Goal: Task Accomplishment & Management: Manage account settings

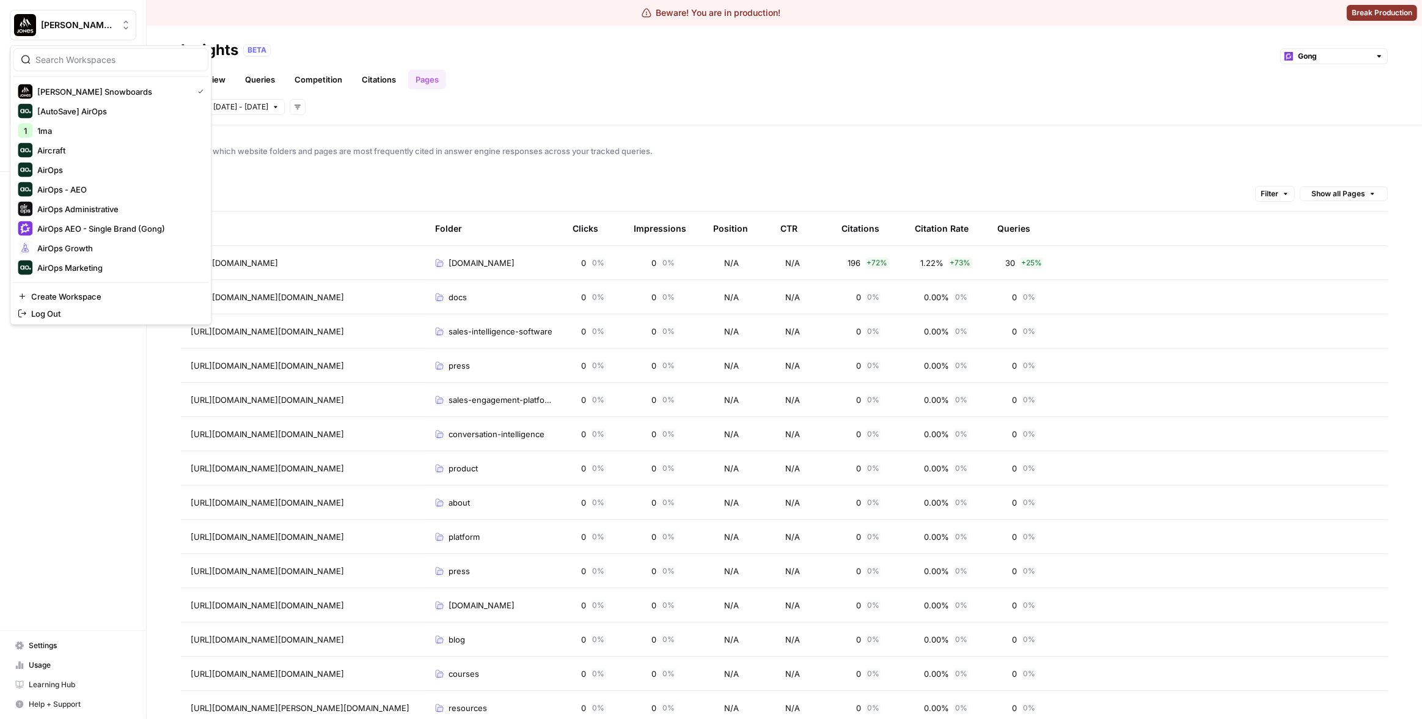
click at [73, 37] on button "Jones Snowboards" at bounding box center [73, 25] width 126 height 31
click at [110, 204] on span "AirOps Administrative" at bounding box center [117, 209] width 161 height 12
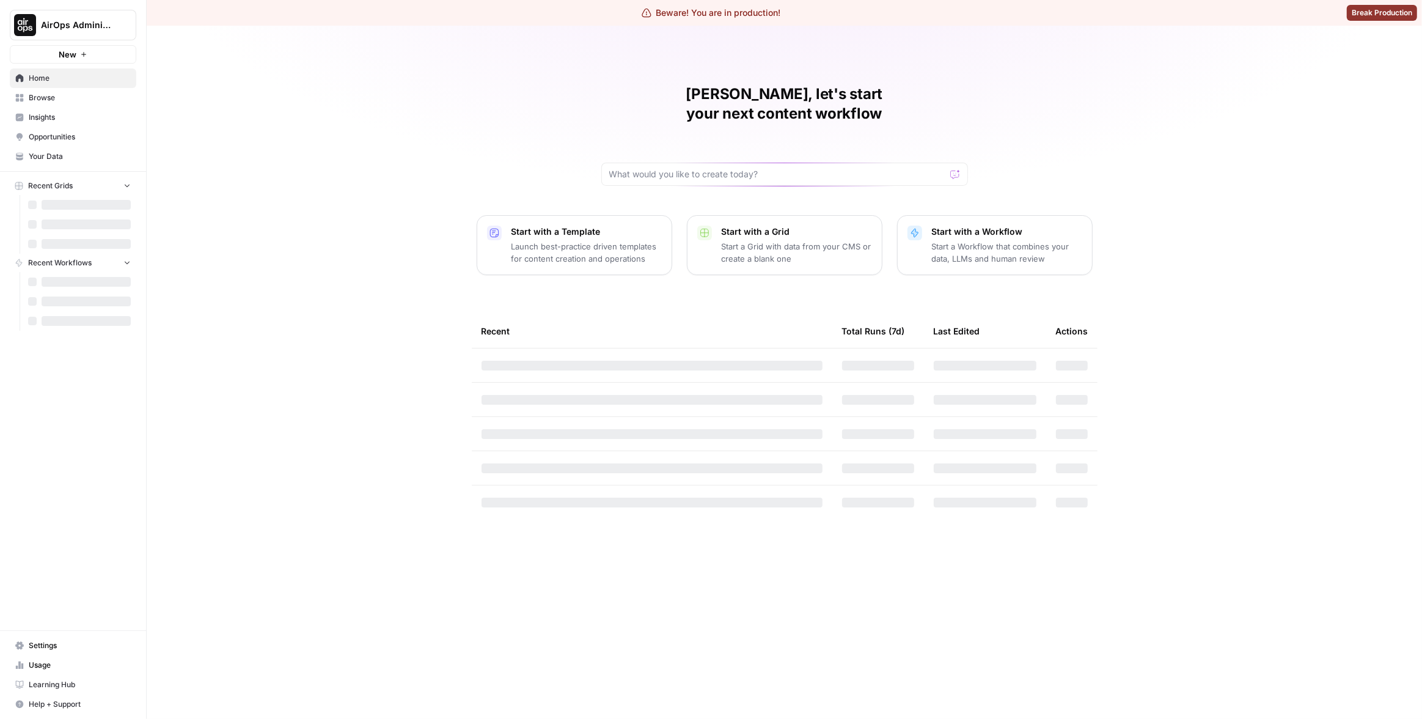
click at [70, 643] on span "Settings" at bounding box center [80, 645] width 102 height 11
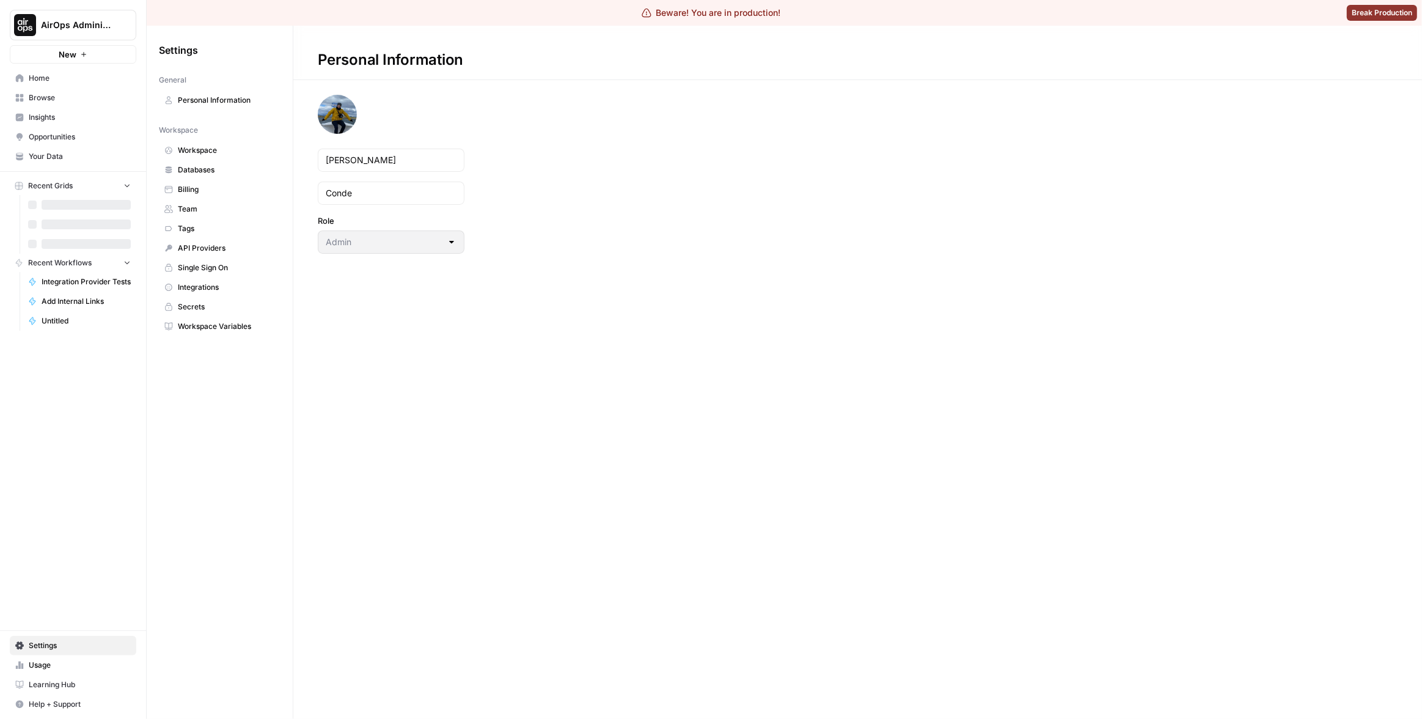
click at [229, 152] on span "Workspace" at bounding box center [226, 150] width 97 height 11
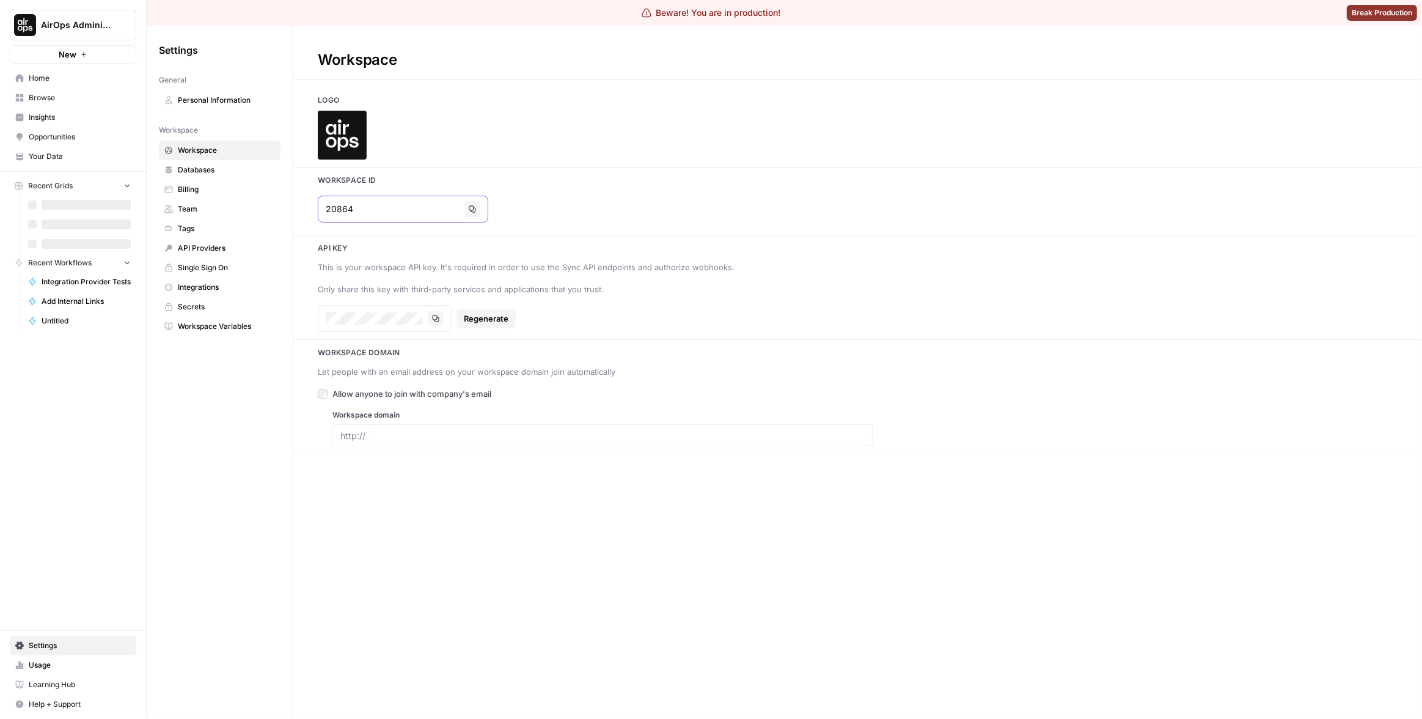
click at [334, 203] on input "20864" at bounding box center [393, 209] width 134 height 12
click at [447, 211] on div "20864 Copy" at bounding box center [403, 209] width 170 height 27
click at [469, 207] on icon "button" at bounding box center [472, 209] width 7 height 7
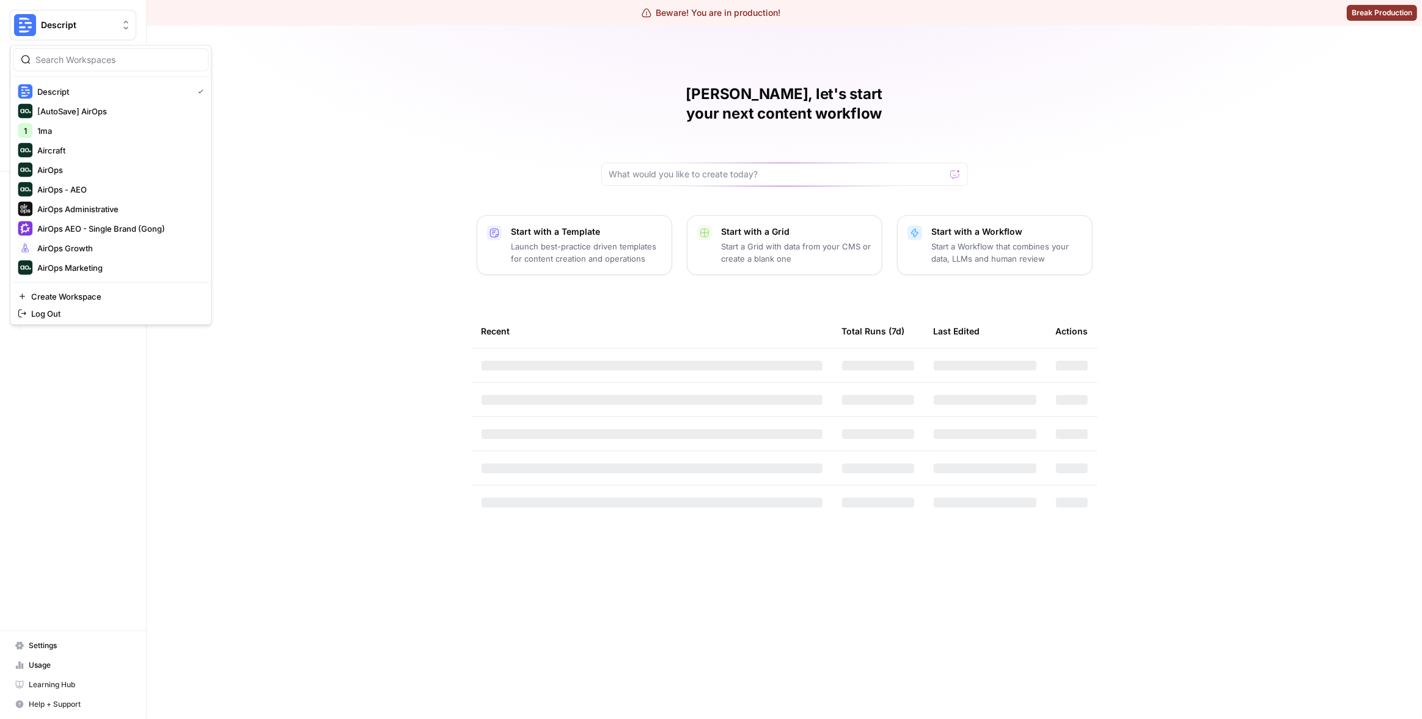
click at [87, 26] on span "Descript" at bounding box center [78, 25] width 74 height 12
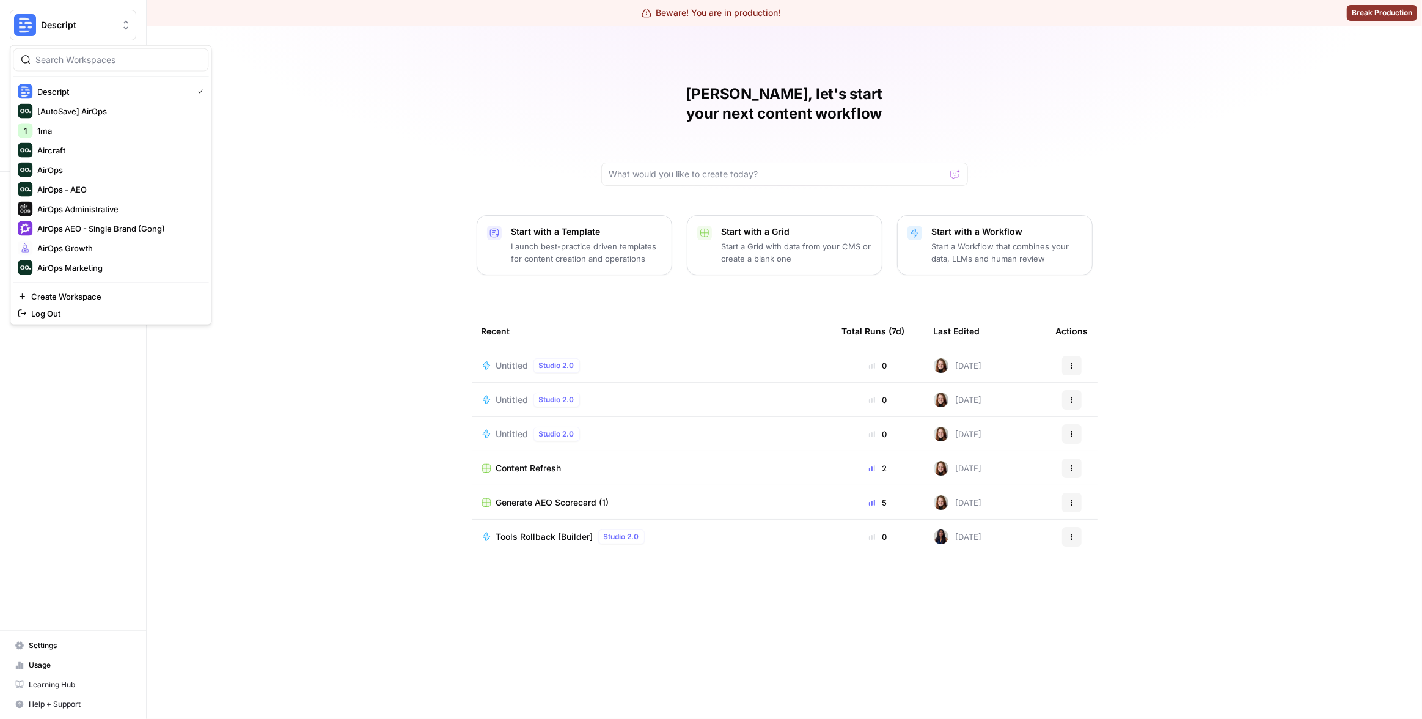
click at [305, 178] on div "Matias, let's start your next content workflow Start with a Template Launch bes…" at bounding box center [784, 372] width 1275 height 693
click at [81, 112] on span "Insights" at bounding box center [80, 117] width 102 height 11
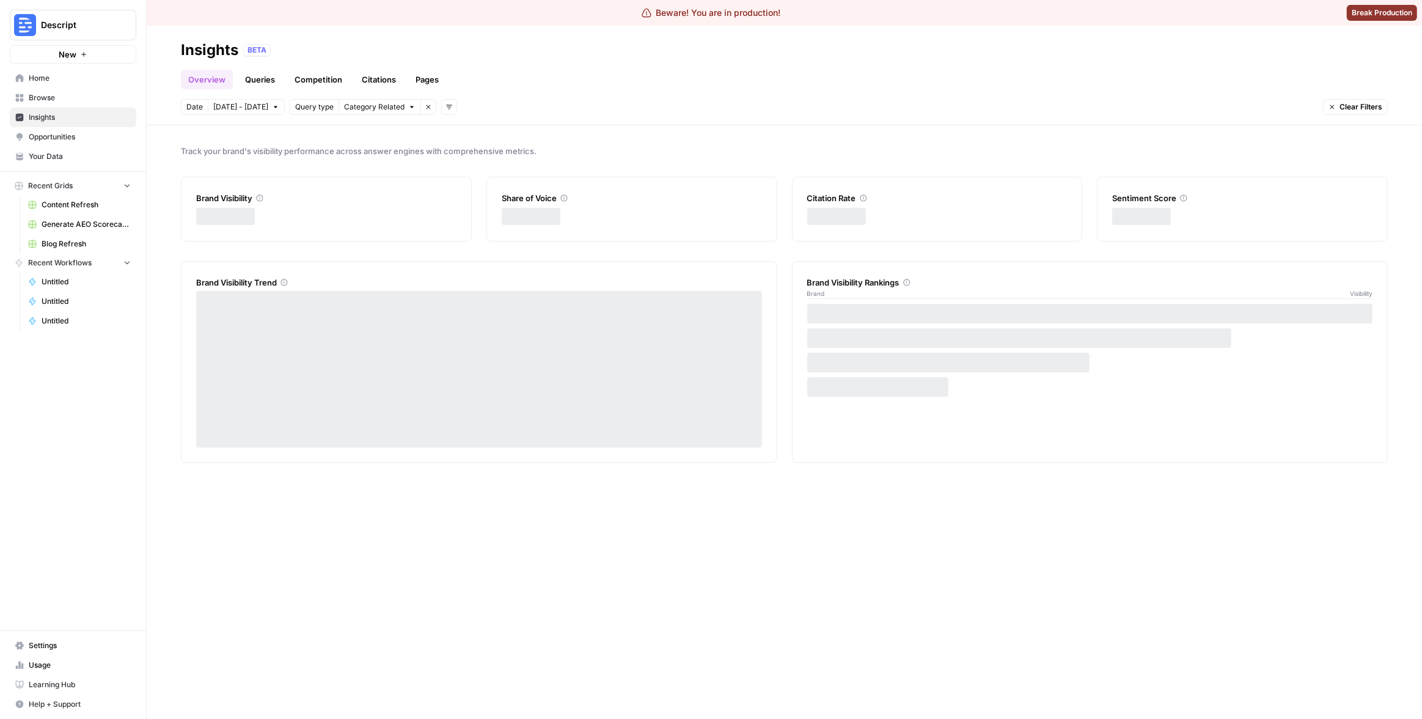
click at [416, 81] on link "Pages" at bounding box center [427, 80] width 38 height 20
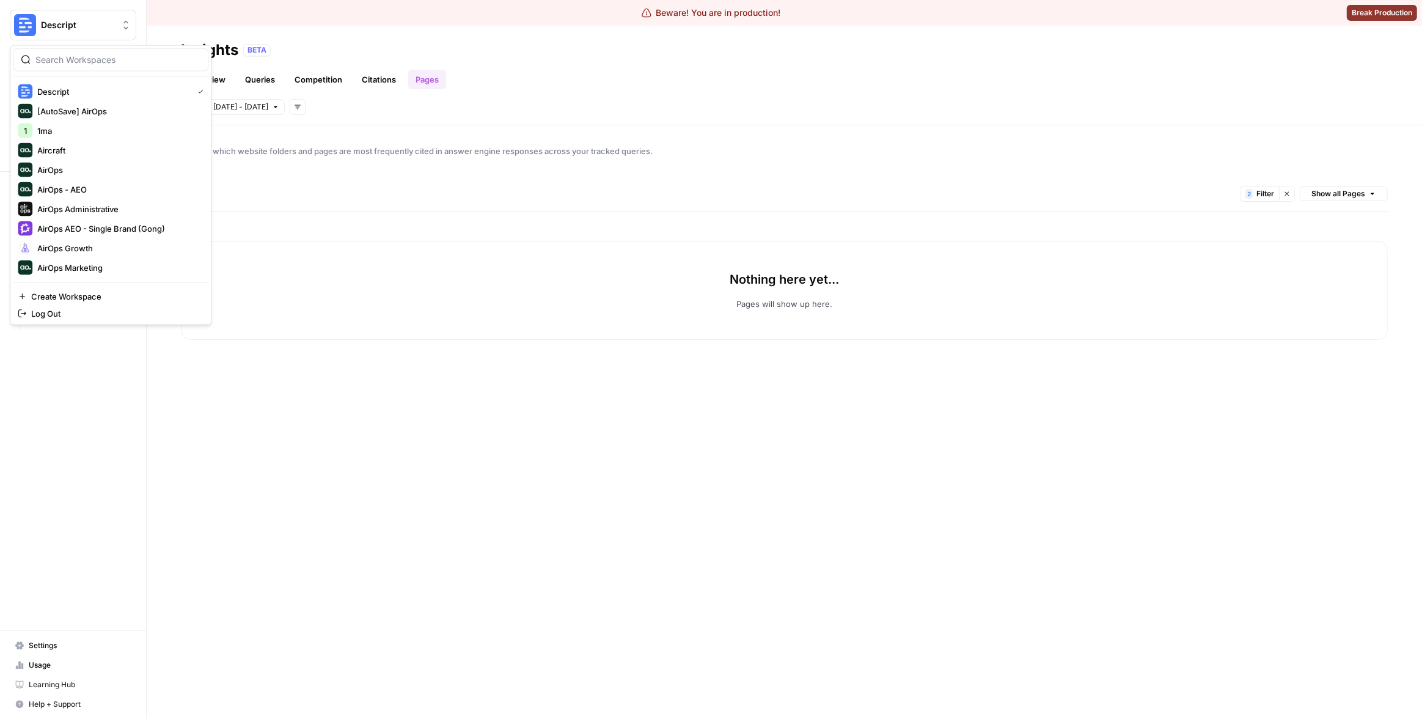
click at [62, 21] on span "Descript" at bounding box center [78, 25] width 74 height 12
click at [103, 68] on div at bounding box center [111, 59] width 196 height 23
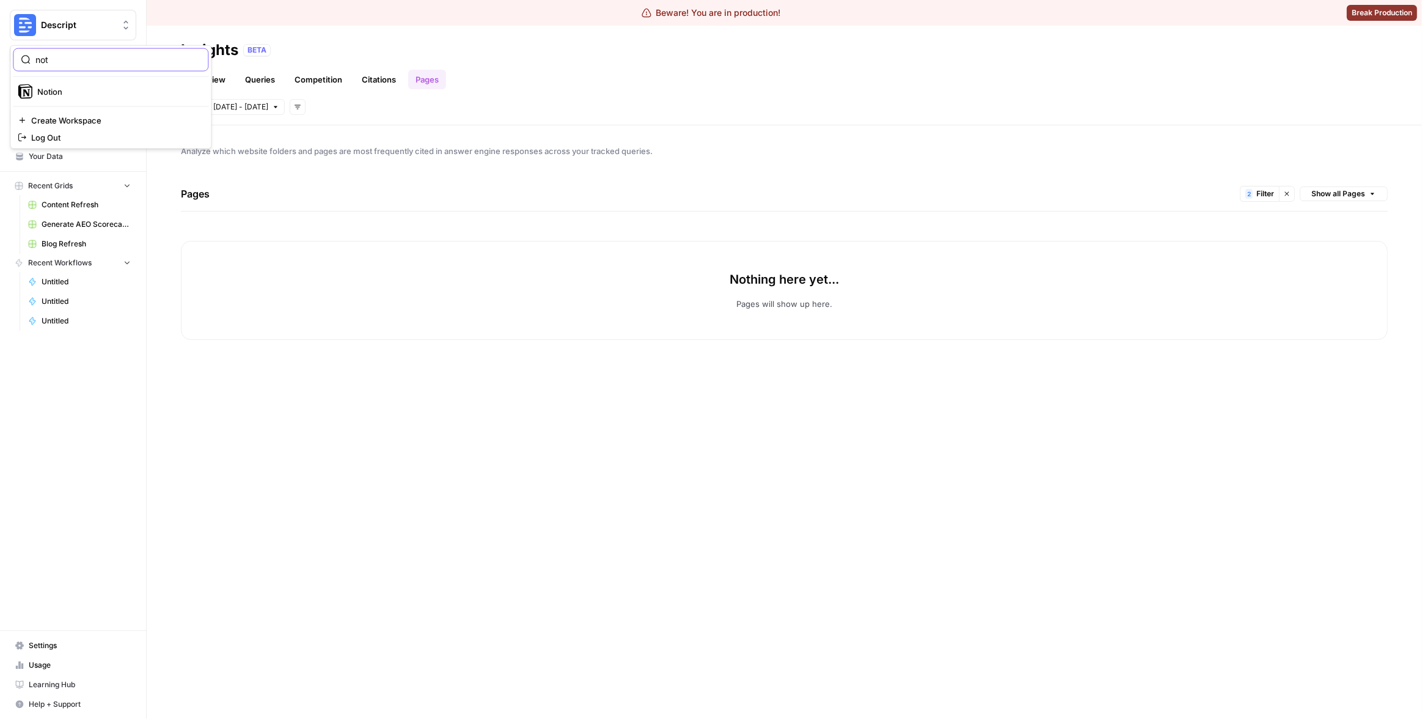
type input "not"
click at [113, 92] on span "Notion" at bounding box center [117, 92] width 161 height 12
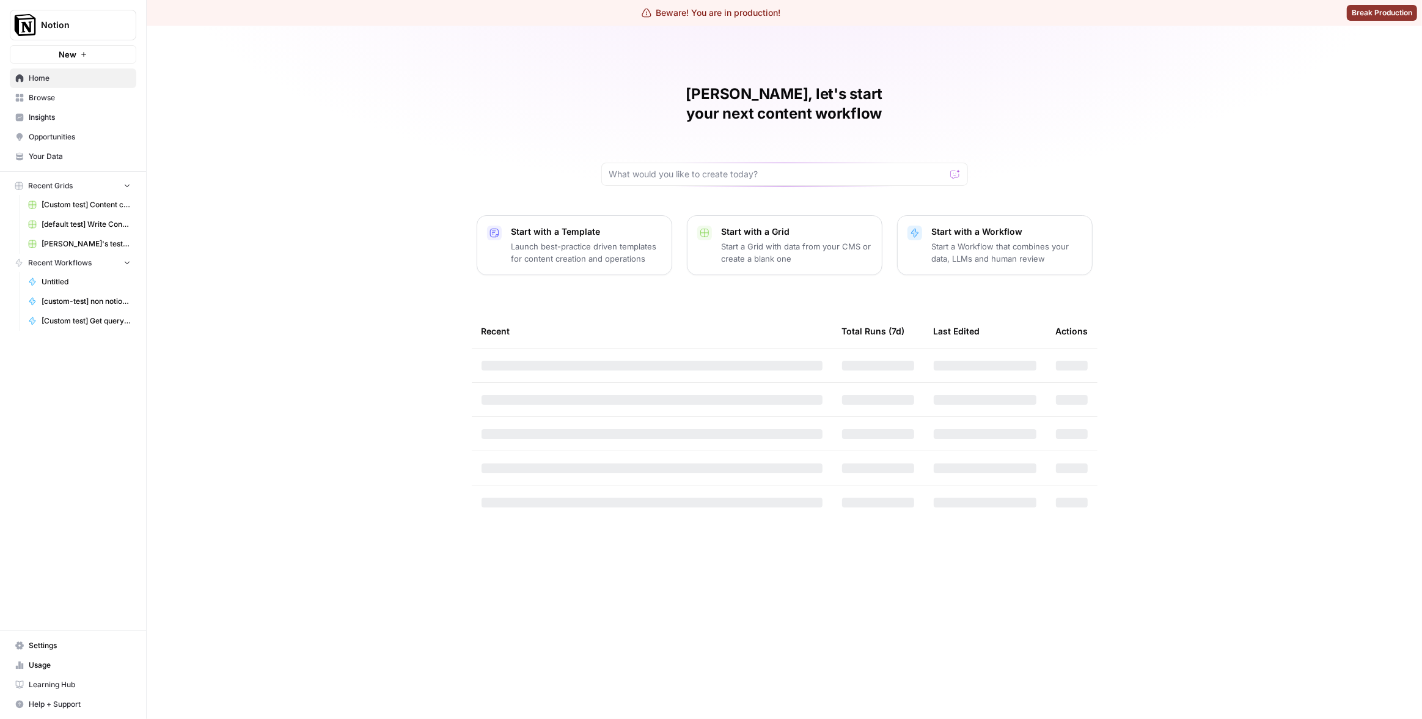
click at [53, 106] on link "Browse" at bounding box center [73, 98] width 126 height 20
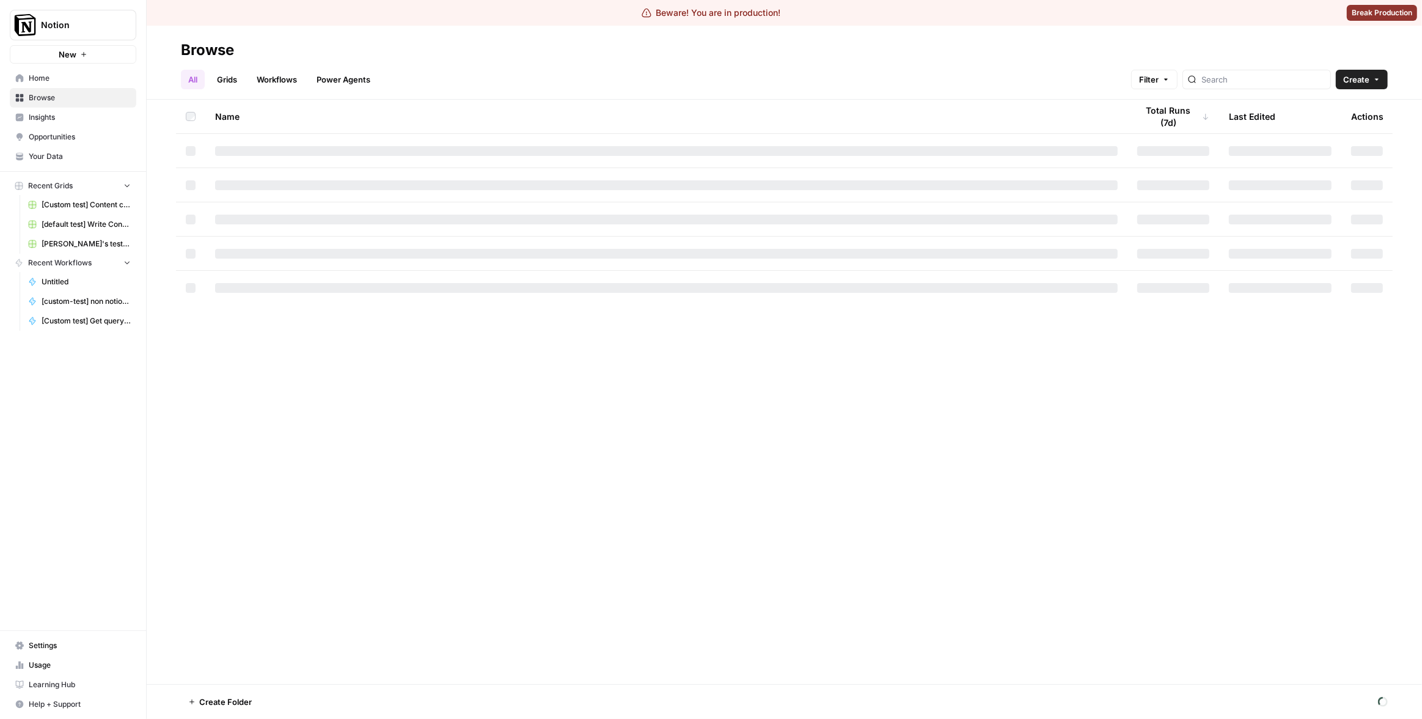
click at [54, 119] on span "Insights" at bounding box center [80, 117] width 102 height 11
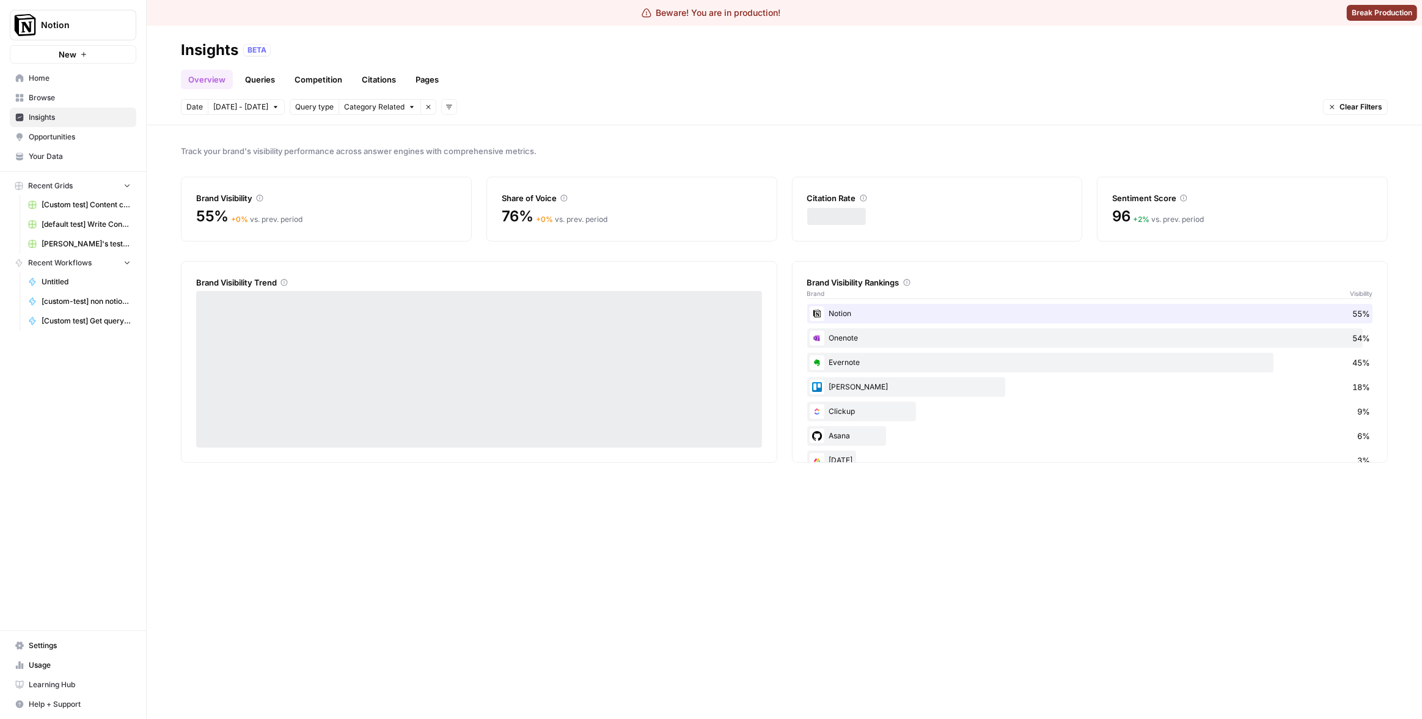
click at [417, 78] on link "Pages" at bounding box center [427, 80] width 38 height 20
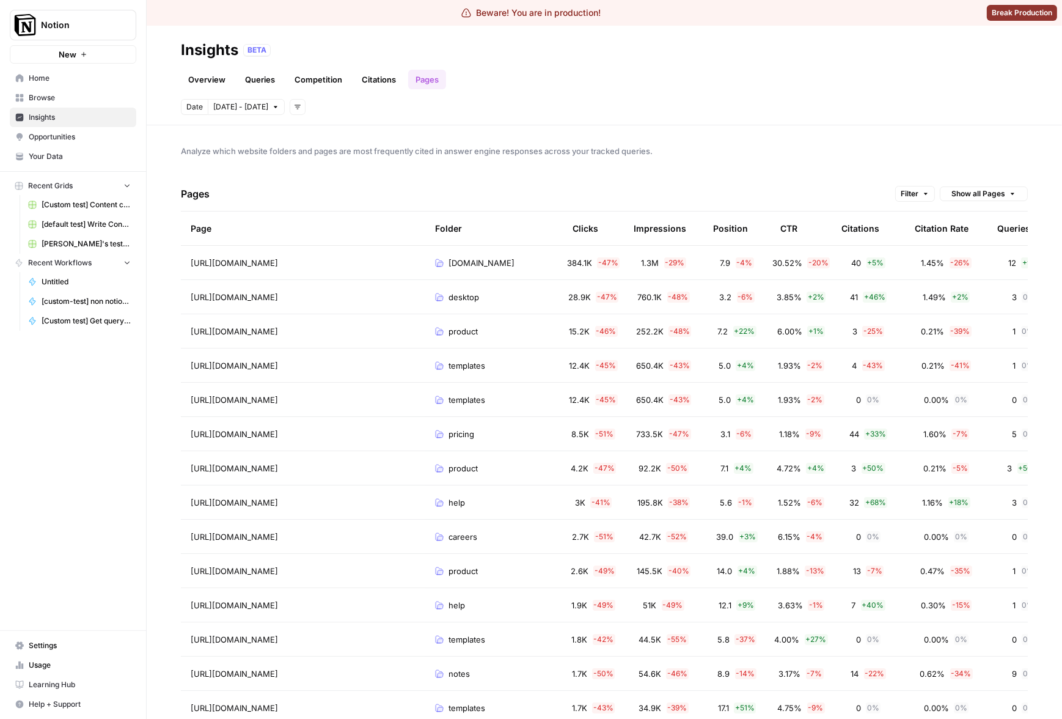
click at [999, 78] on div "Overview Queries Competition Citations Pages" at bounding box center [604, 74] width 847 height 29
click at [790, 230] on div "CTR" at bounding box center [788, 228] width 17 height 34
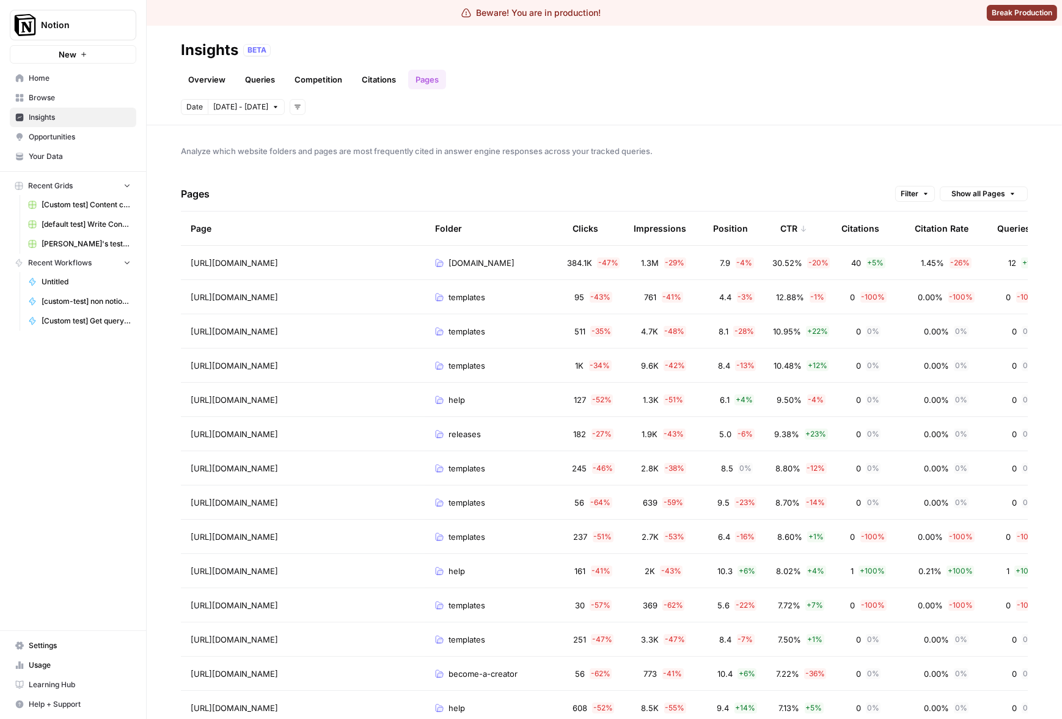
click at [799, 186] on div "Pages Filter Show all Pages" at bounding box center [604, 194] width 847 height 35
click at [787, 227] on div "CTR" at bounding box center [793, 228] width 27 height 34
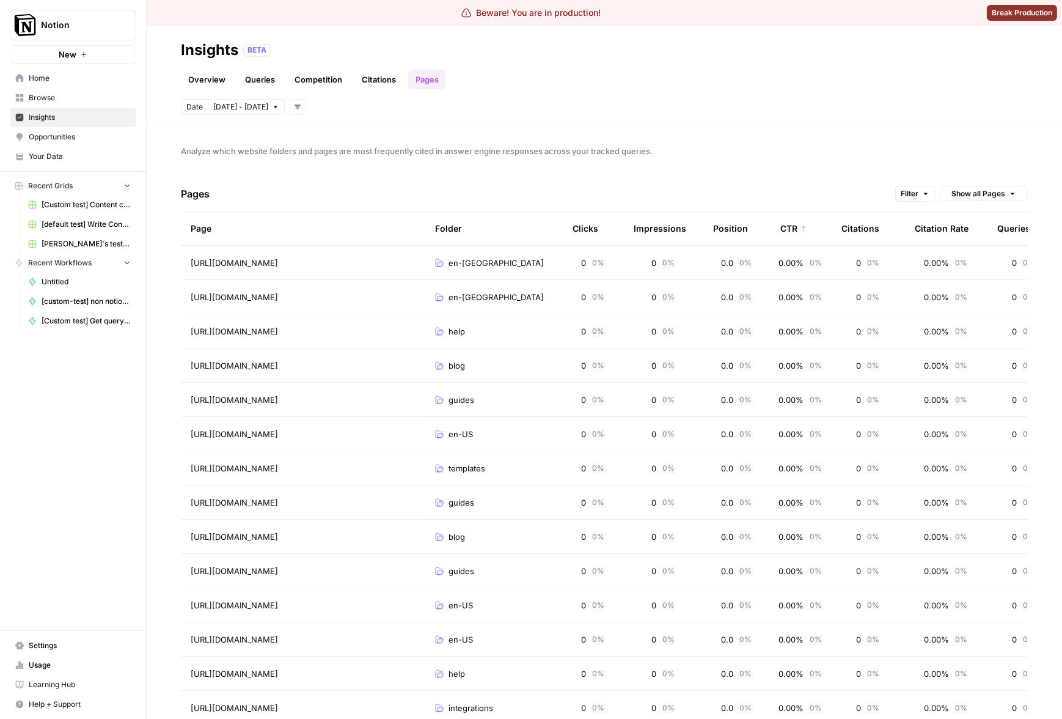
click at [722, 229] on div "Position" at bounding box center [730, 228] width 35 height 34
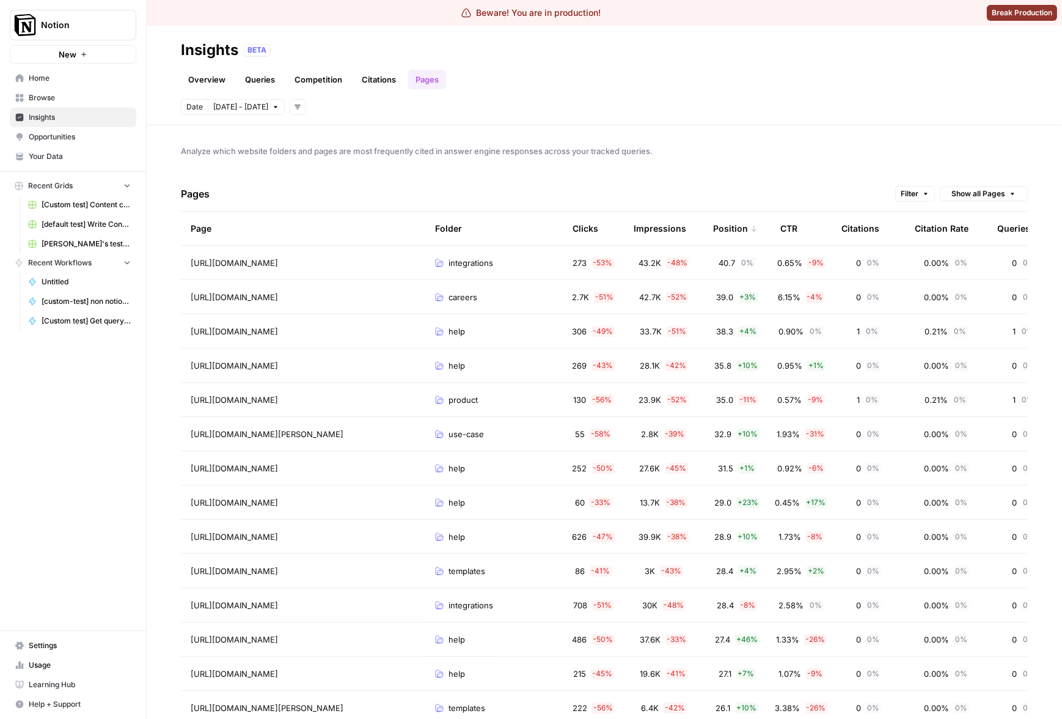
click at [724, 229] on div "Position" at bounding box center [735, 228] width 45 height 34
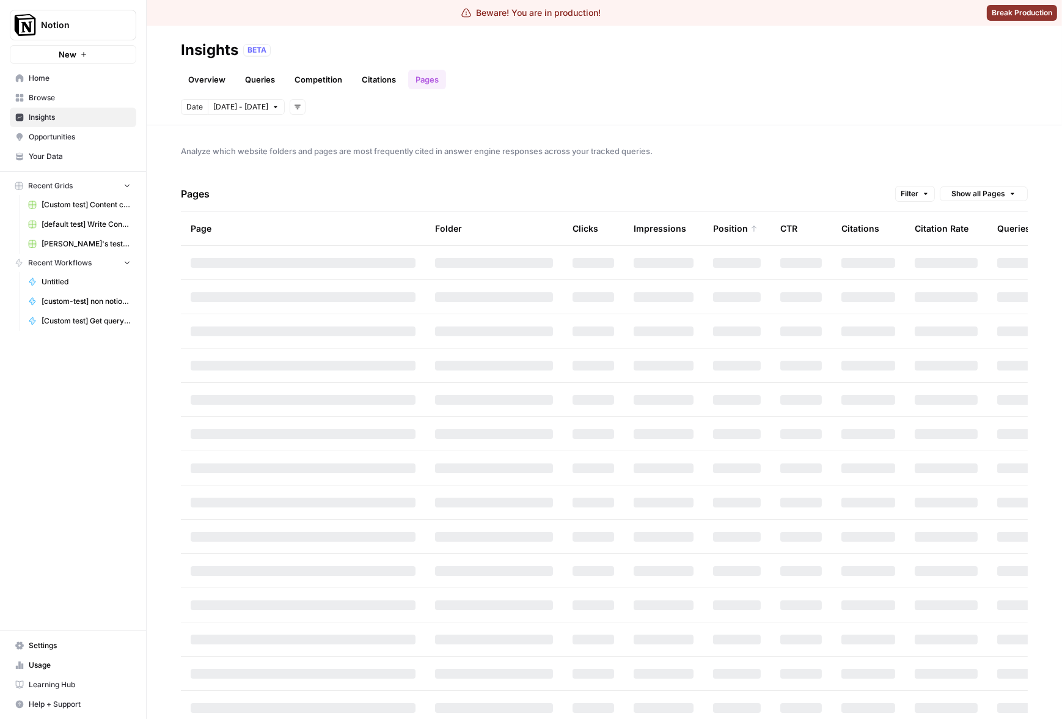
click at [737, 177] on div "Pages Filter Show all Pages" at bounding box center [604, 194] width 847 height 35
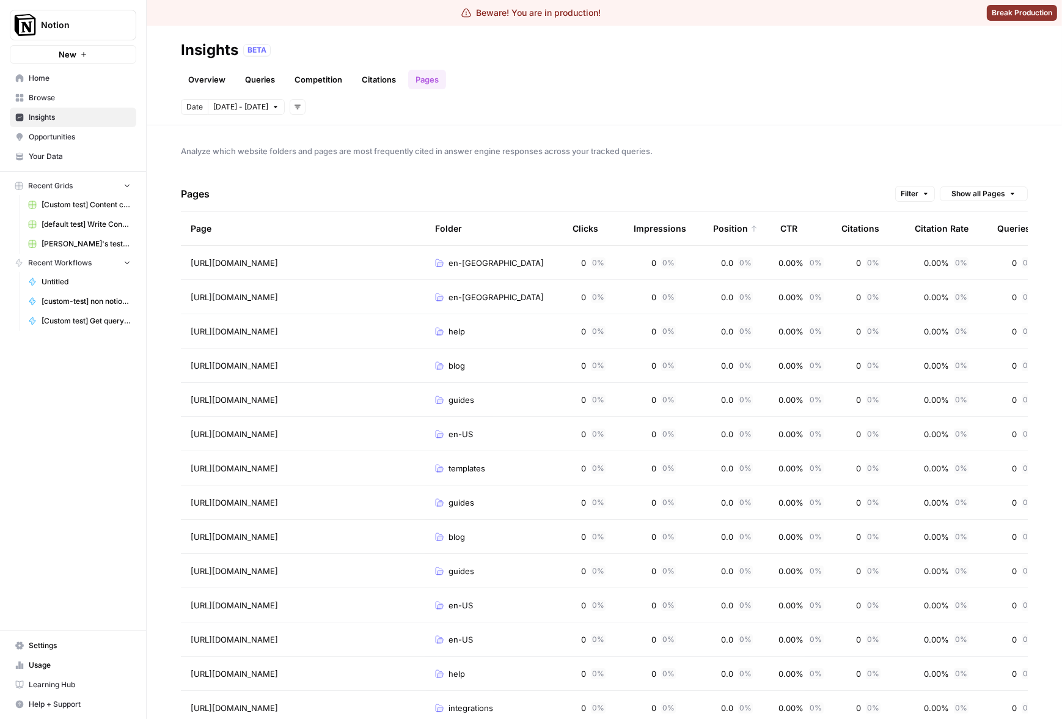
click at [678, 158] on div "Analyze which website folders and pages are most frequently cited in answer eng…" at bounding box center [604, 421] width 915 height 593
click at [870, 151] on span "Analyze which website folders and pages are most frequently cited in answer eng…" at bounding box center [604, 151] width 847 height 12
click at [720, 190] on div "Pages Filter Show all Pages" at bounding box center [604, 194] width 847 height 35
click at [81, 398] on div "Notion New Home Browse Insights Opportunities Your Data Recent Grids [Custom te…" at bounding box center [73, 359] width 146 height 719
click at [99, 23] on span "Notion" at bounding box center [78, 25] width 74 height 12
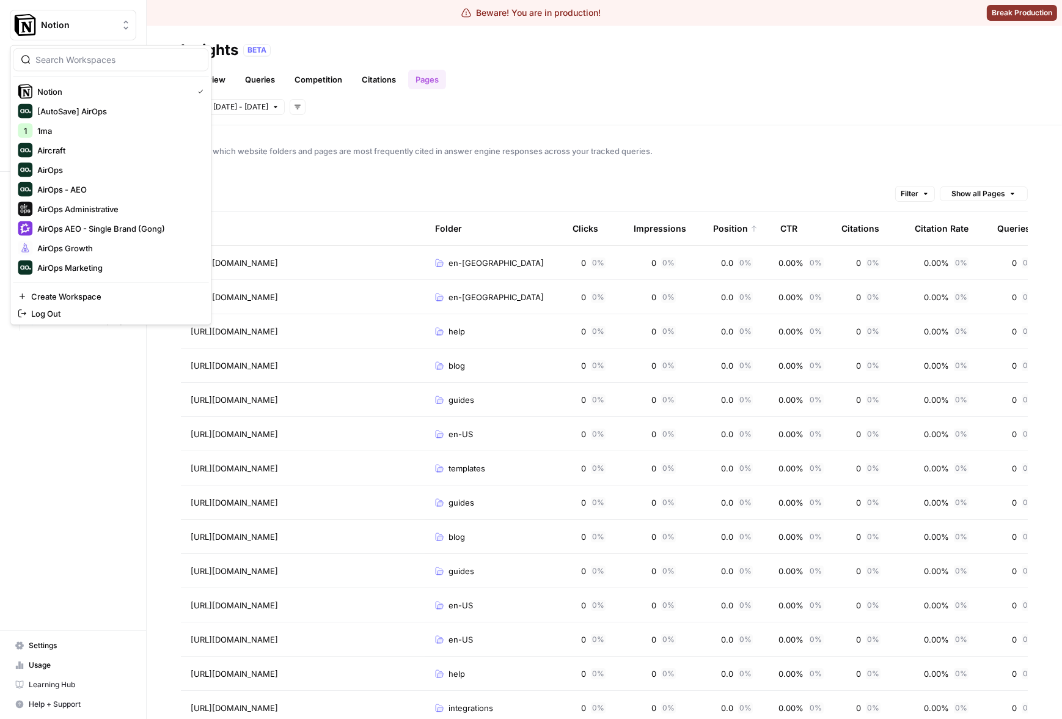
click at [97, 56] on input "search" at bounding box center [117, 60] width 165 height 12
click at [98, 202] on div "AirOps Administrative" at bounding box center [111, 209] width 186 height 15
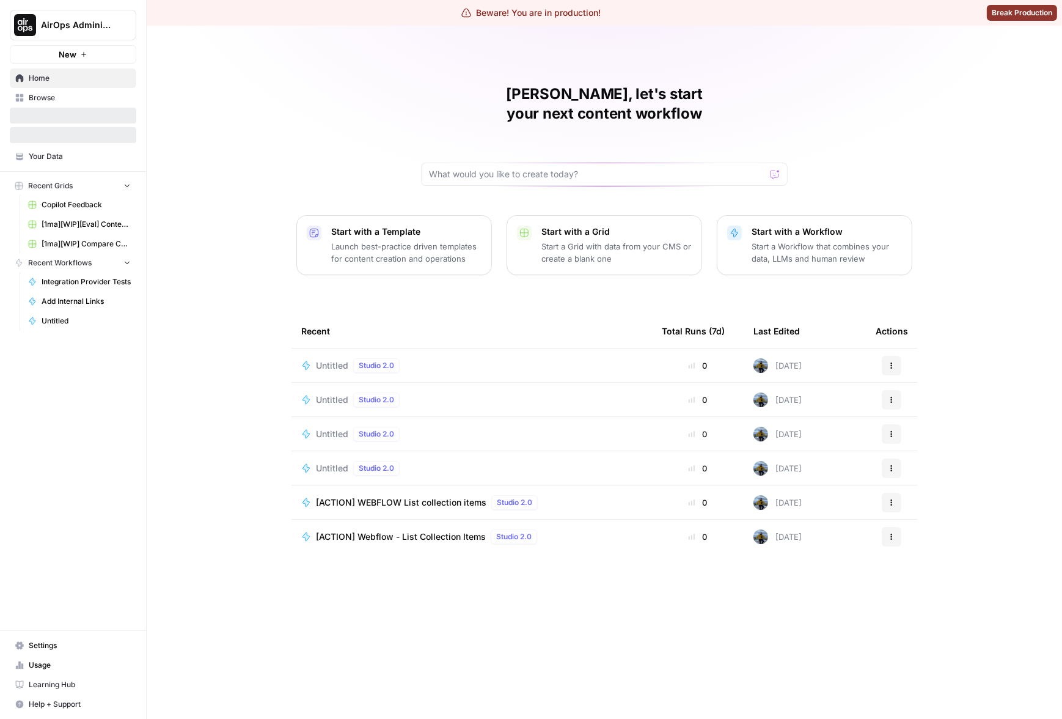
click at [62, 641] on span "Settings" at bounding box center [80, 645] width 102 height 11
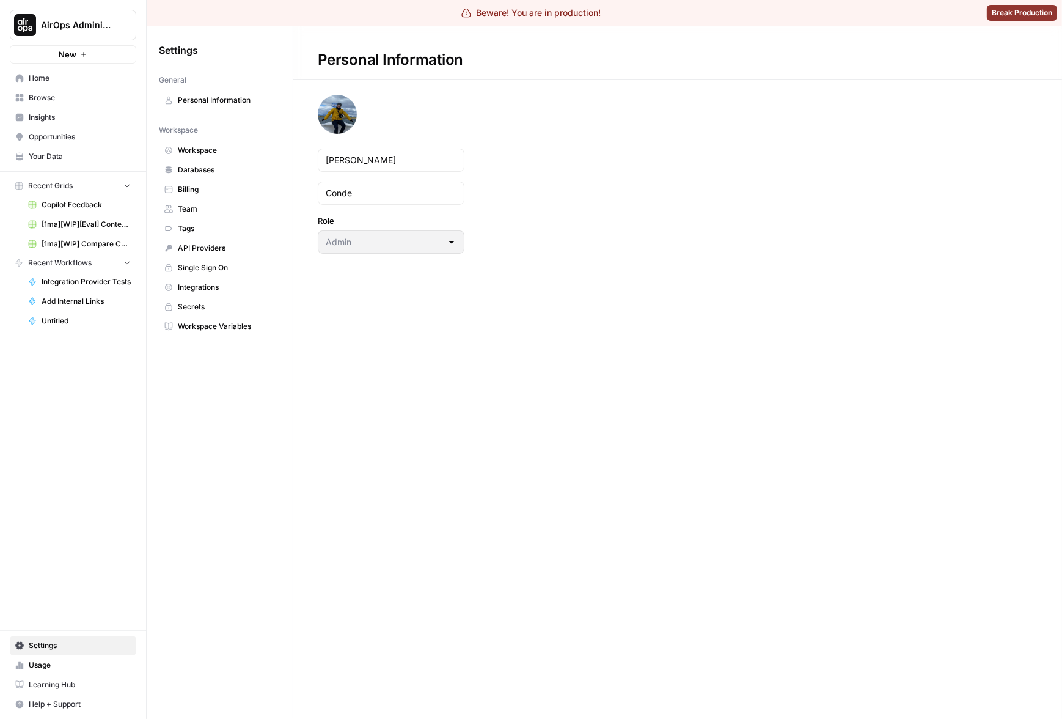
click at [105, 462] on div "AirOps Administrative New Home Browse Insights Opportunities Your Data Recent G…" at bounding box center [73, 359] width 146 height 719
click at [189, 156] on link "Workspace" at bounding box center [220, 151] width 122 height 20
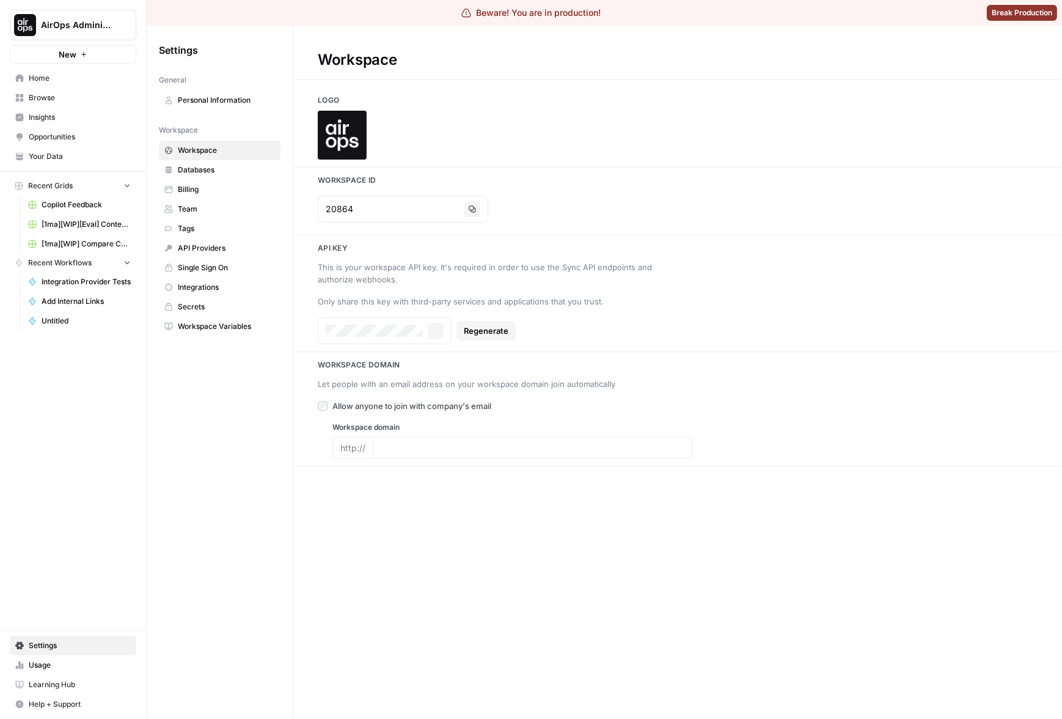
click at [323, 205] on div "20864 Copy" at bounding box center [403, 209] width 170 height 27
click at [341, 206] on input "20864" at bounding box center [393, 209] width 134 height 12
